Goal: Navigation & Orientation: Find specific page/section

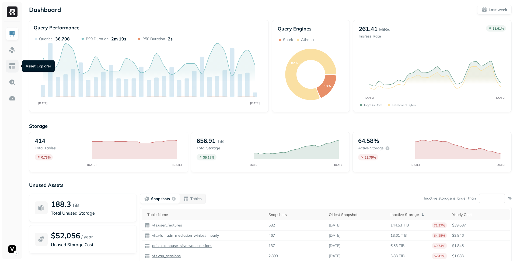
click at [9, 62] on img at bounding box center [12, 65] width 7 height 7
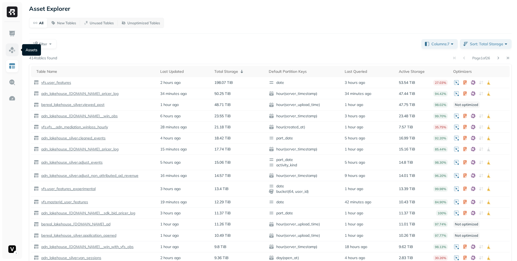
click at [13, 44] on link at bounding box center [12, 49] width 13 height 13
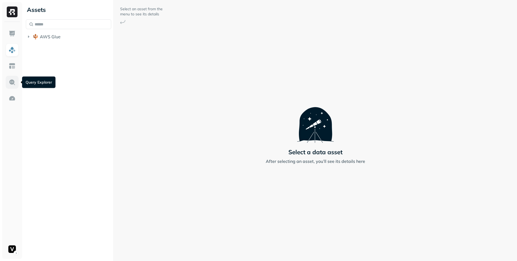
click at [9, 79] on img at bounding box center [12, 82] width 7 height 7
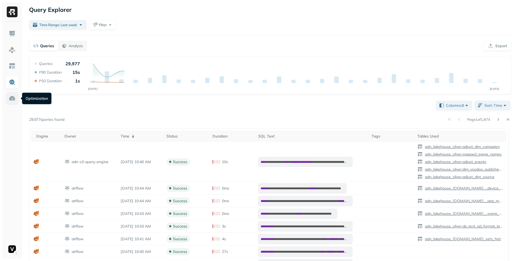
click at [9, 96] on img at bounding box center [12, 98] width 7 height 7
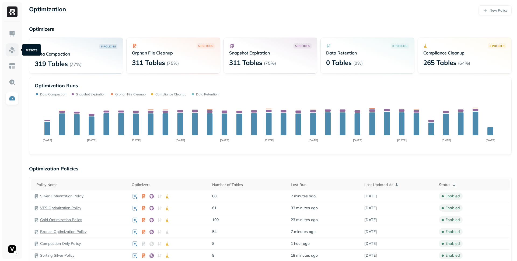
click at [10, 44] on link at bounding box center [12, 49] width 13 height 13
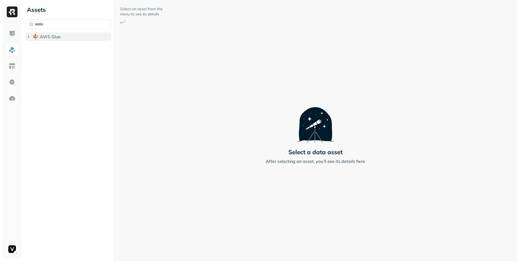
click at [31, 36] on icon "button" at bounding box center [28, 36] width 5 height 5
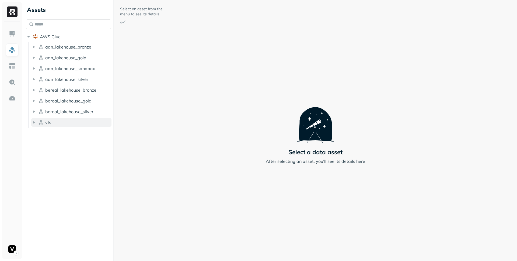
click at [36, 123] on icon "button" at bounding box center [33, 122] width 5 height 5
click at [40, 133] on icon "button" at bounding box center [39, 132] width 5 height 5
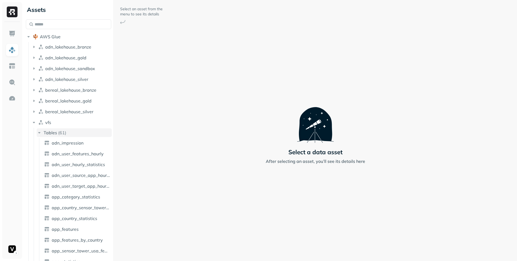
click at [40, 133] on icon "button" at bounding box center [39, 132] width 5 height 5
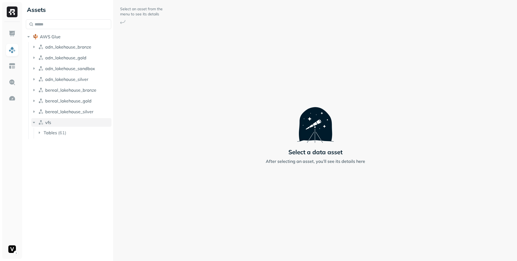
click at [34, 124] on icon "button" at bounding box center [33, 122] width 5 height 5
